Goal: Transaction & Acquisition: Purchase product/service

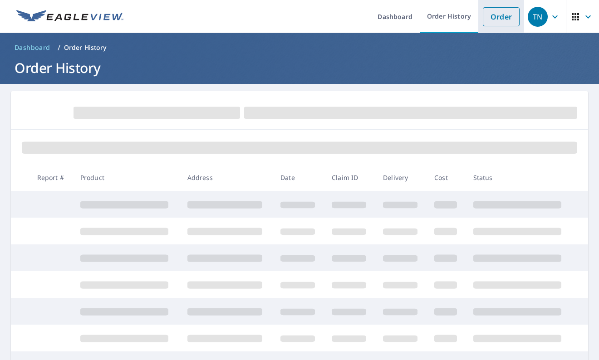
click at [503, 17] on link "Order" at bounding box center [501, 16] width 37 height 19
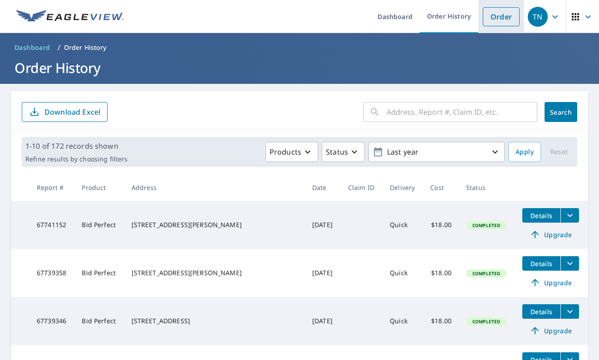
click at [493, 20] on link "Order" at bounding box center [501, 16] width 37 height 19
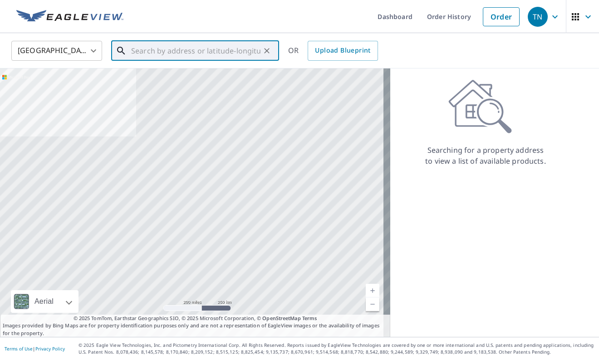
click at [171, 52] on input "text" at bounding box center [195, 50] width 129 height 25
paste input "[STREET_ADDRESS][PERSON_NAME]"
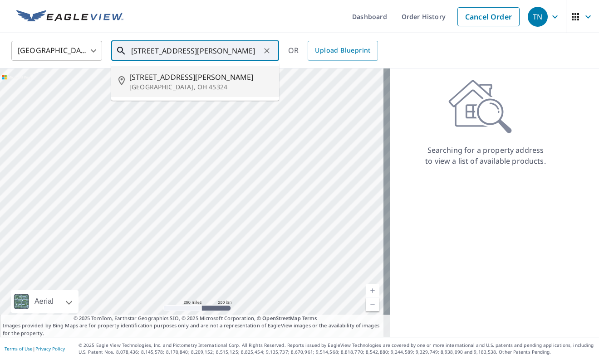
click at [164, 81] on span "[STREET_ADDRESS][PERSON_NAME]" at bounding box center [200, 77] width 143 height 11
type input "[STREET_ADDRESS][PERSON_NAME][PERSON_NAME]"
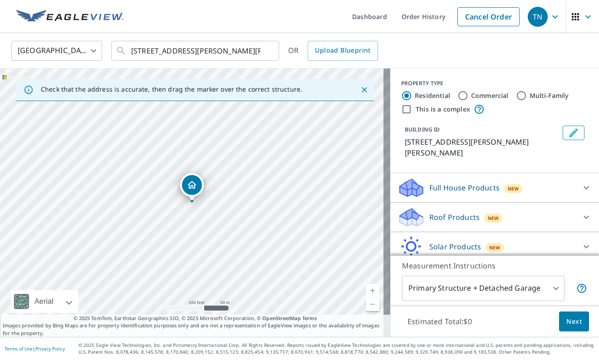
click at [581, 212] on icon at bounding box center [586, 217] width 11 height 11
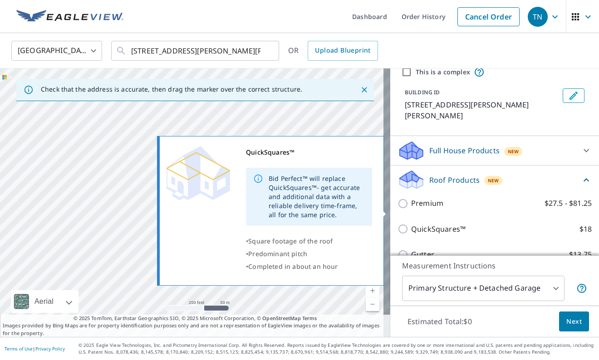
scroll to position [45, 0]
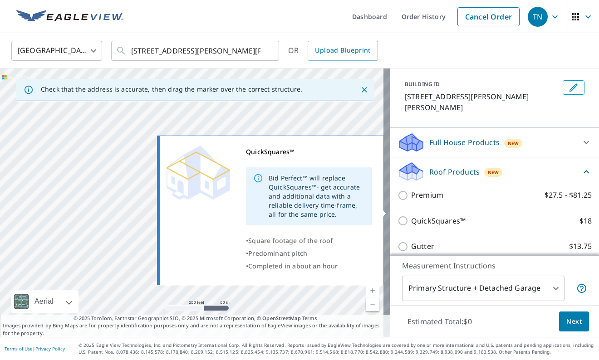
click at [398, 216] on input "QuickSquares™ $18" at bounding box center [405, 221] width 14 height 11
checkbox input "true"
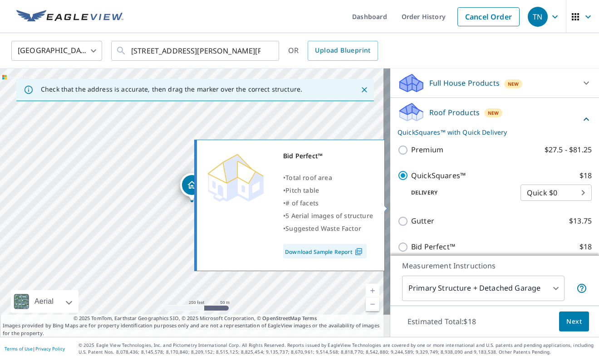
scroll to position [136, 0]
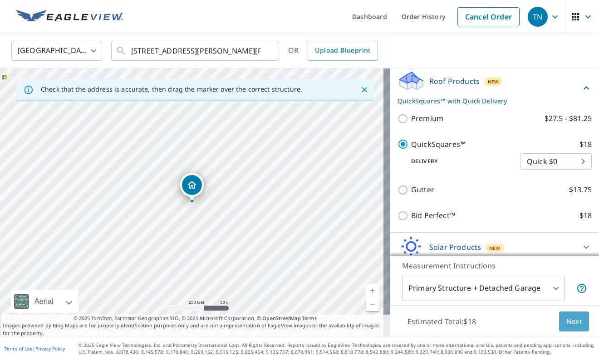
click at [565, 315] on button "Next" at bounding box center [574, 322] width 30 height 20
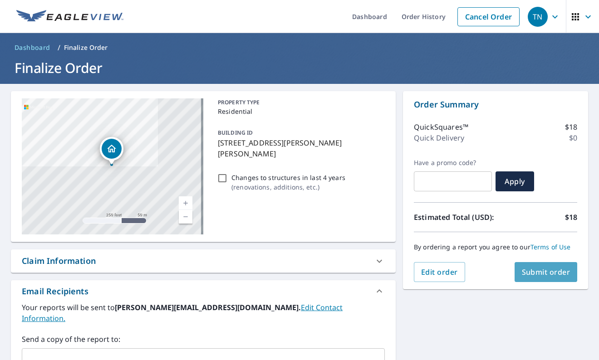
click at [548, 273] on span "Submit order" at bounding box center [546, 272] width 49 height 10
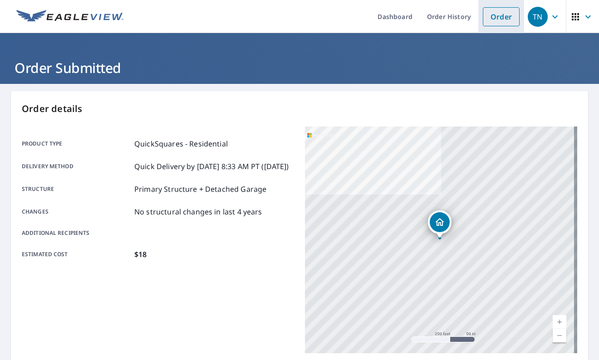
click at [498, 15] on link "Order" at bounding box center [501, 16] width 37 height 19
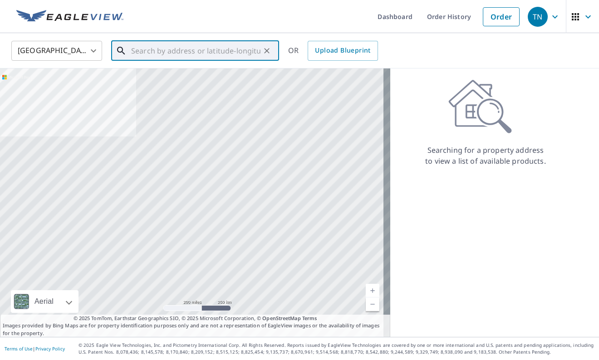
click at [155, 52] on input "text" at bounding box center [195, 50] width 129 height 25
paste input "[STREET_ADDRESS]"
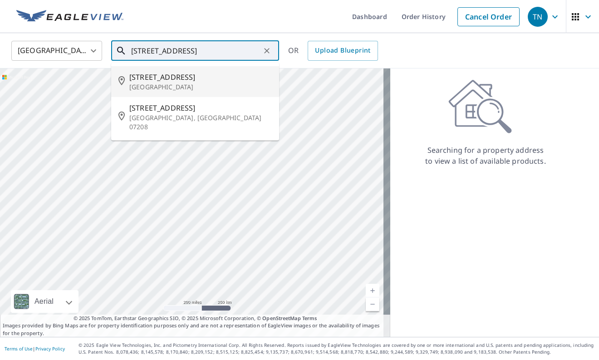
click at [154, 76] on span "[STREET_ADDRESS]" at bounding box center [200, 77] width 143 height 11
type input "[STREET_ADDRESS]"
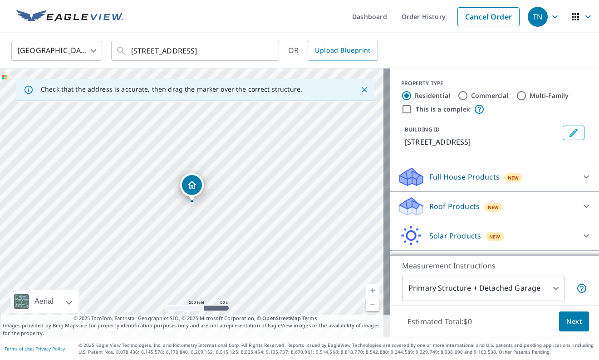
click at [581, 205] on icon at bounding box center [586, 206] width 11 height 11
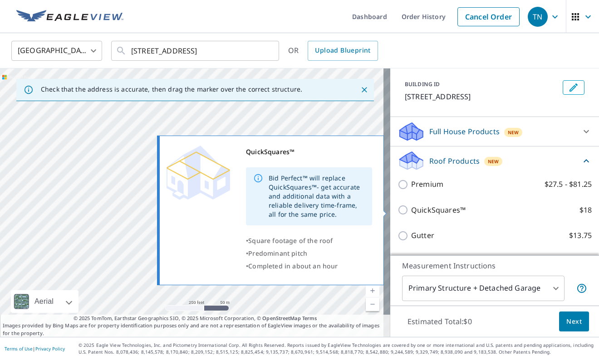
click at [411, 210] on p "QuickSquares™" at bounding box center [438, 210] width 54 height 11
click at [408, 210] on input "QuickSquares™ $18" at bounding box center [405, 210] width 14 height 11
checkbox input "true"
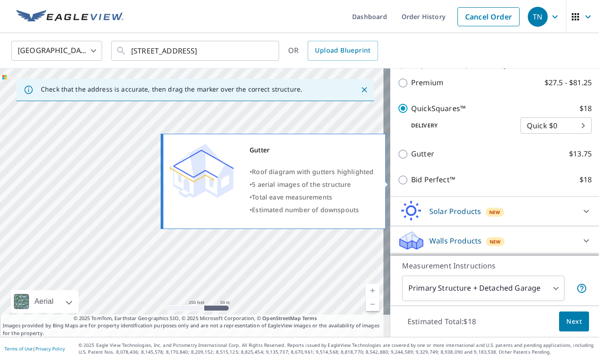
scroll to position [163, 0]
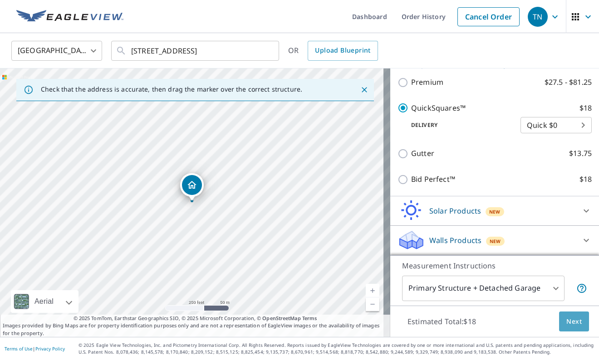
click at [564, 316] on button "Next" at bounding box center [574, 322] width 30 height 20
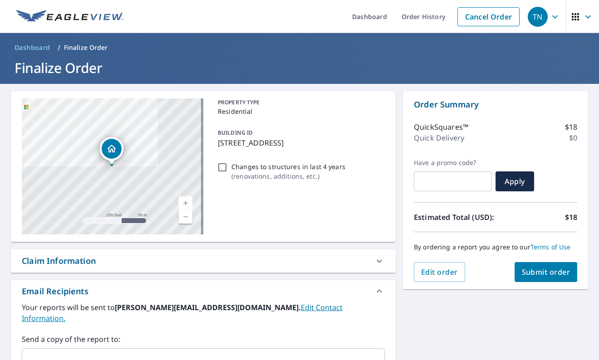
click at [552, 275] on span "Submit order" at bounding box center [546, 272] width 49 height 10
